Goal: Obtain resource: Obtain resource

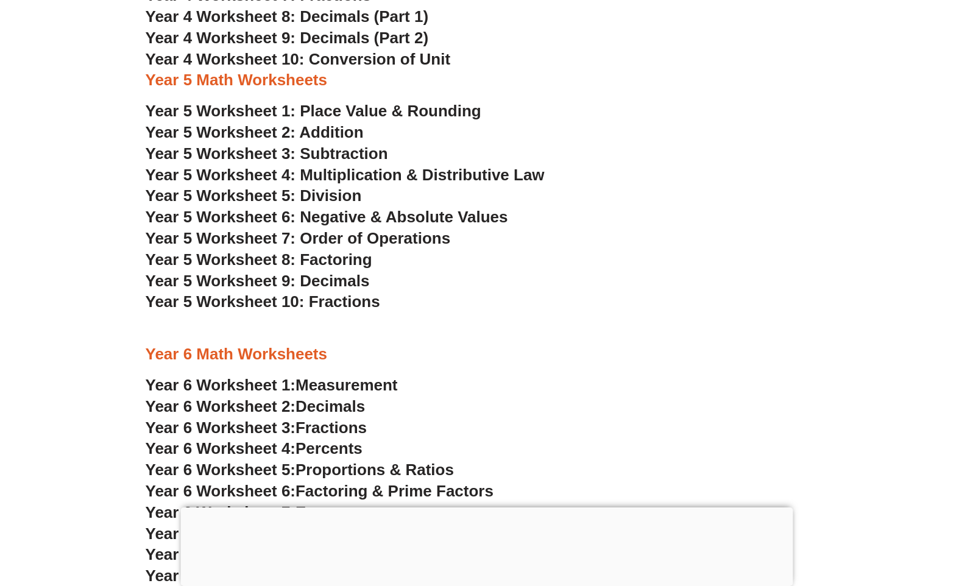
scroll to position [2722, 0]
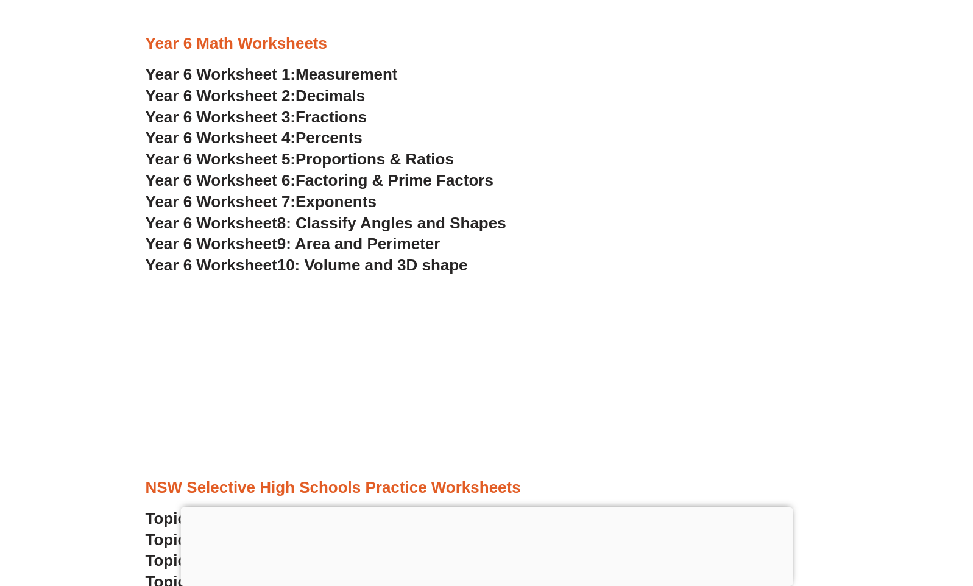
click at [380, 159] on span "Proportions & Ratios" at bounding box center [374, 159] width 158 height 18
click at [339, 246] on span "9: Area and Perimeter" at bounding box center [358, 243] width 163 height 18
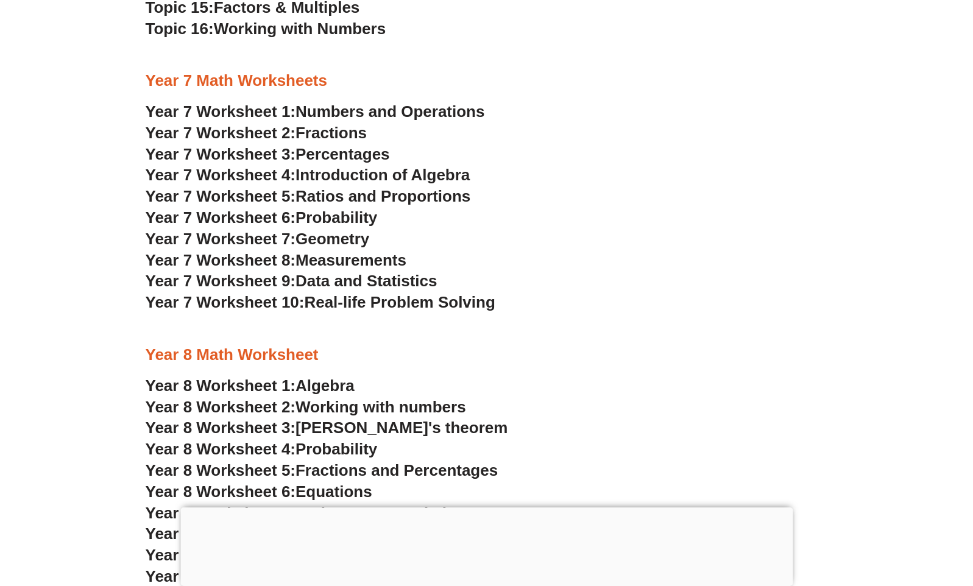
scroll to position [3666, 0]
click at [337, 238] on span "Geometry" at bounding box center [332, 238] width 74 height 18
